Goal: Find specific page/section

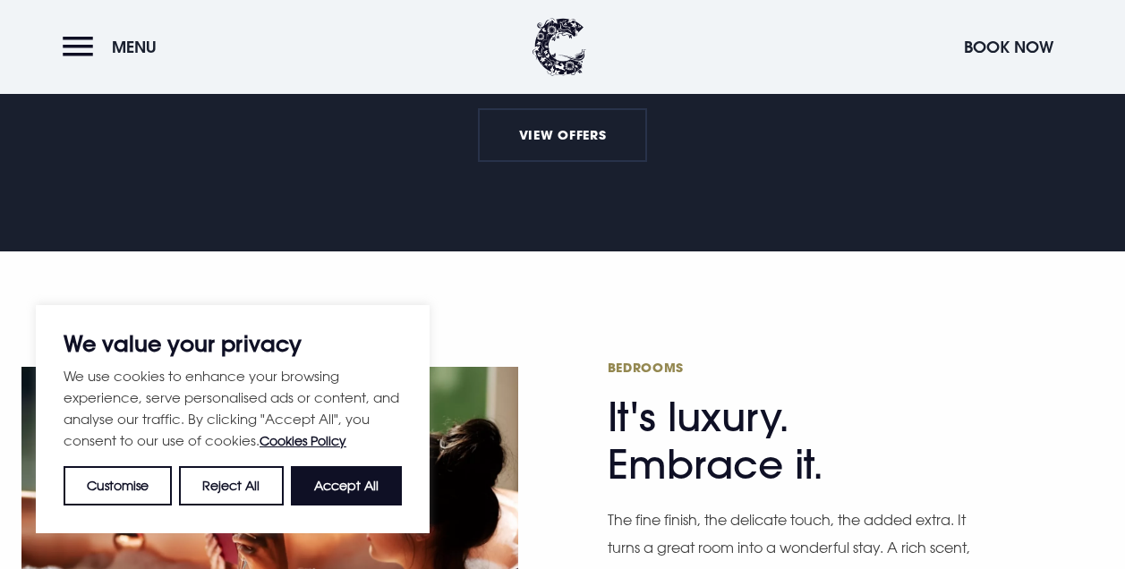
scroll to position [716, 0]
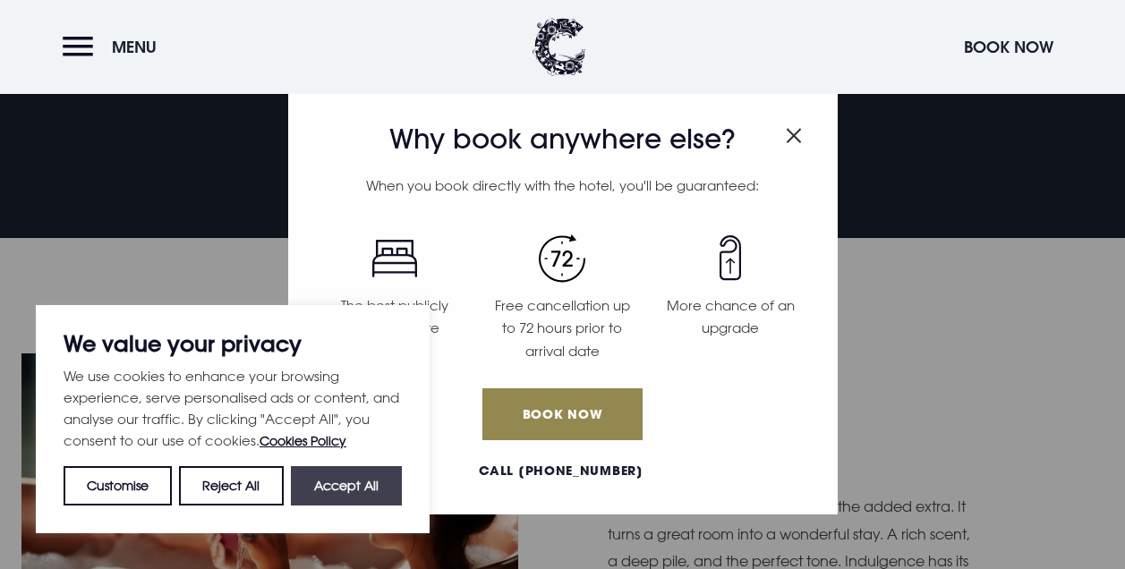
click at [360, 487] on button "Accept All" at bounding box center [346, 485] width 111 height 39
checkbox input "true"
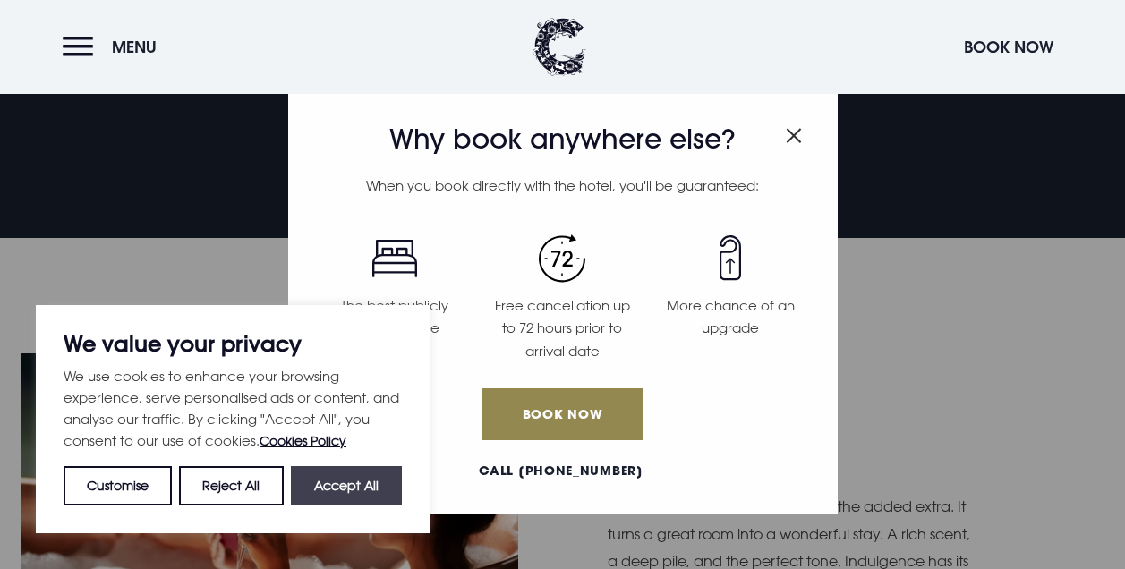
checkbox input "true"
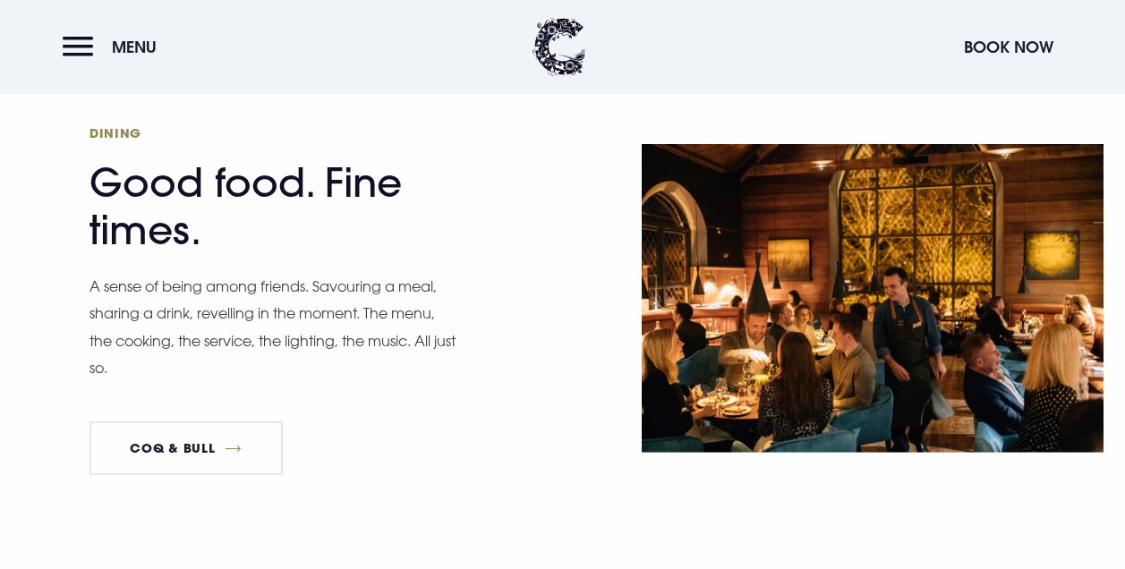
scroll to position [2684, 0]
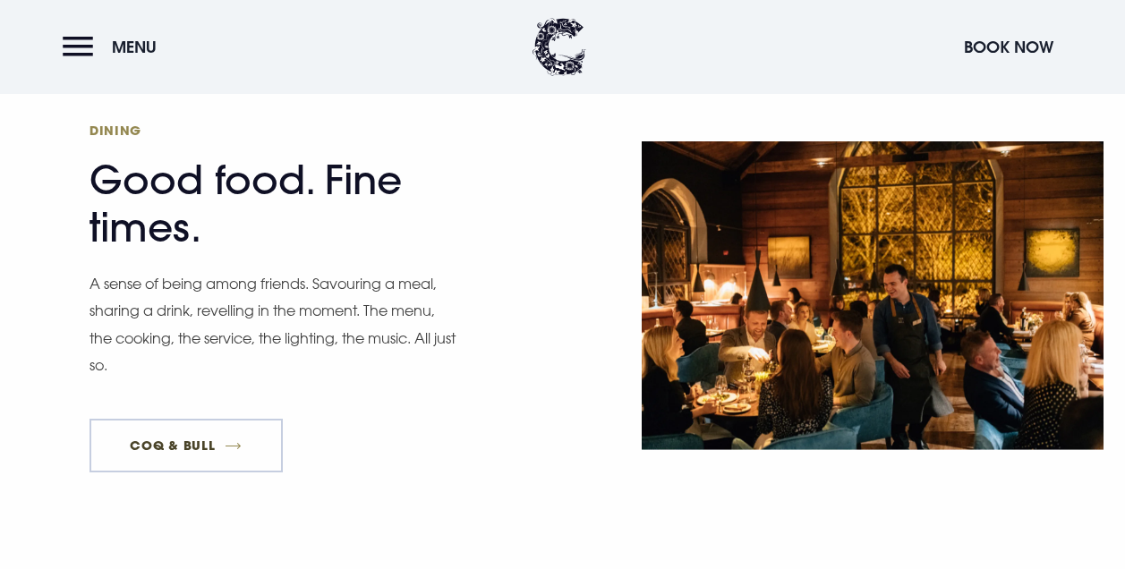
click at [195, 419] on link "Coq & Bull" at bounding box center [185, 446] width 193 height 54
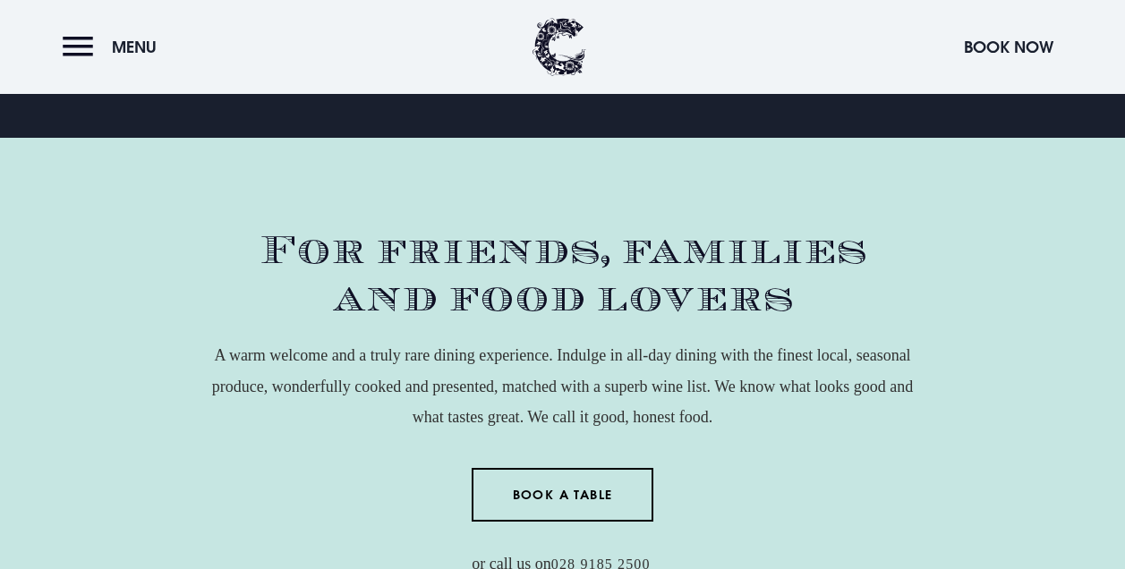
scroll to position [501, 0]
